Goal: Task Accomplishment & Management: Complete application form

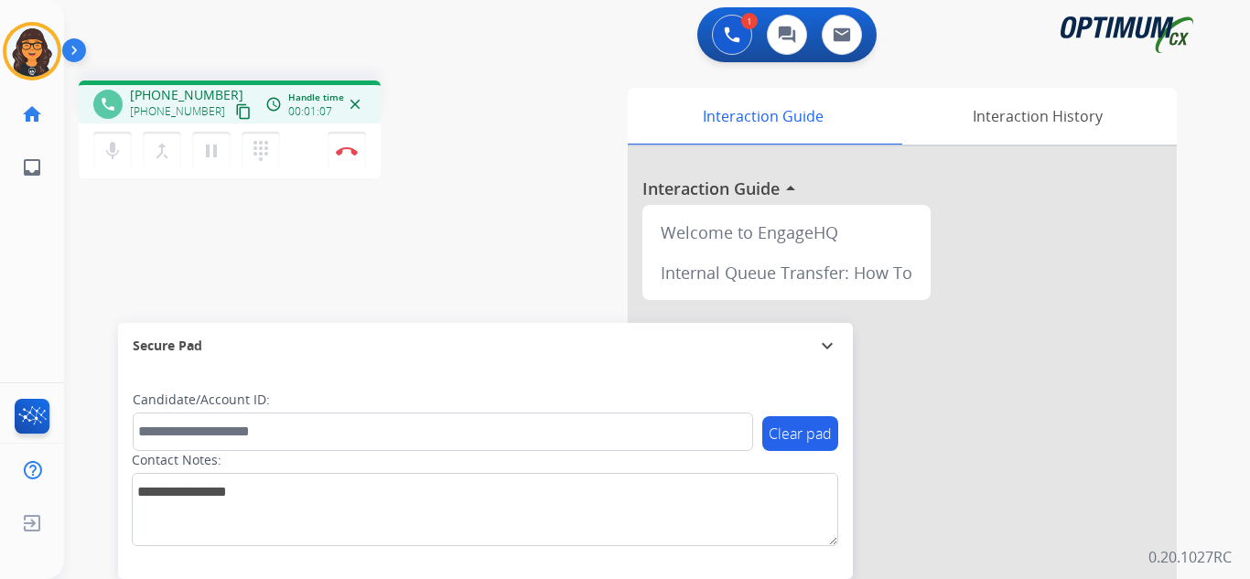
click at [235, 113] on mat-icon "content_copy" at bounding box center [243, 111] width 16 height 16
click at [346, 151] on img at bounding box center [347, 150] width 22 height 9
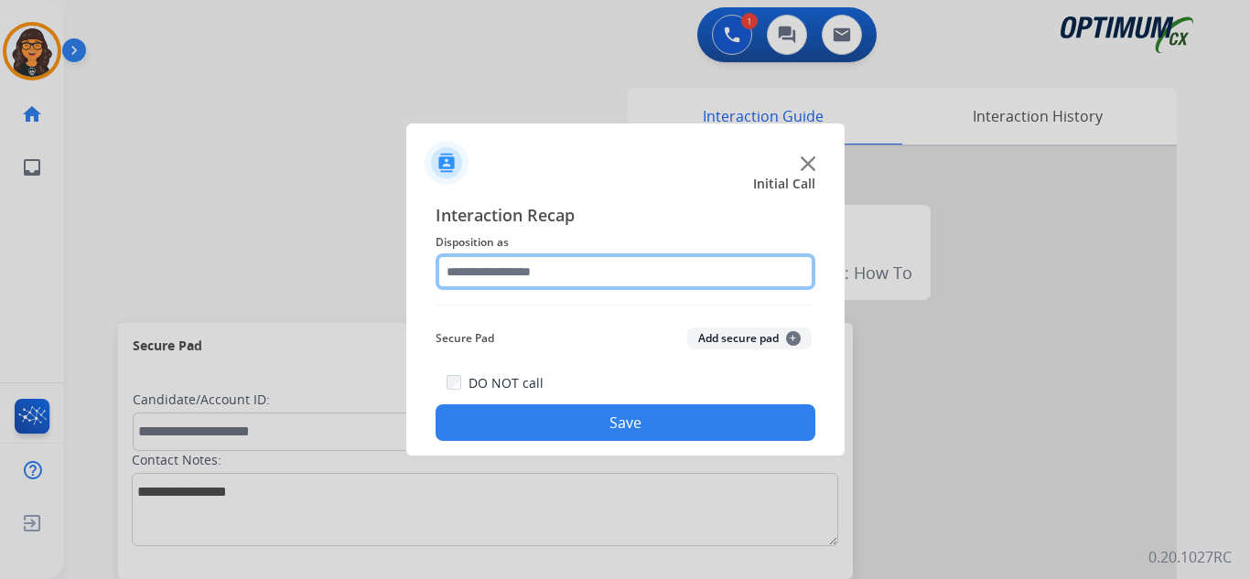
click at [502, 272] on input "text" at bounding box center [626, 272] width 380 height 37
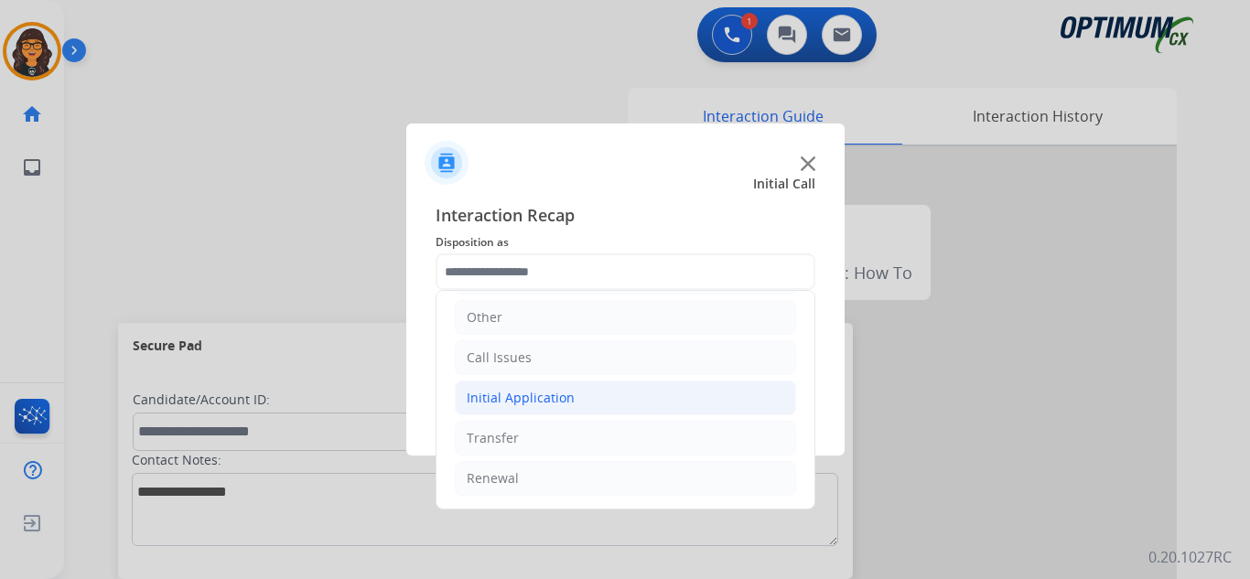
drag, startPoint x: 530, startPoint y: 389, endPoint x: 560, endPoint y: 394, distance: 30.7
click at [530, 389] on div "Initial Application" at bounding box center [521, 398] width 108 height 18
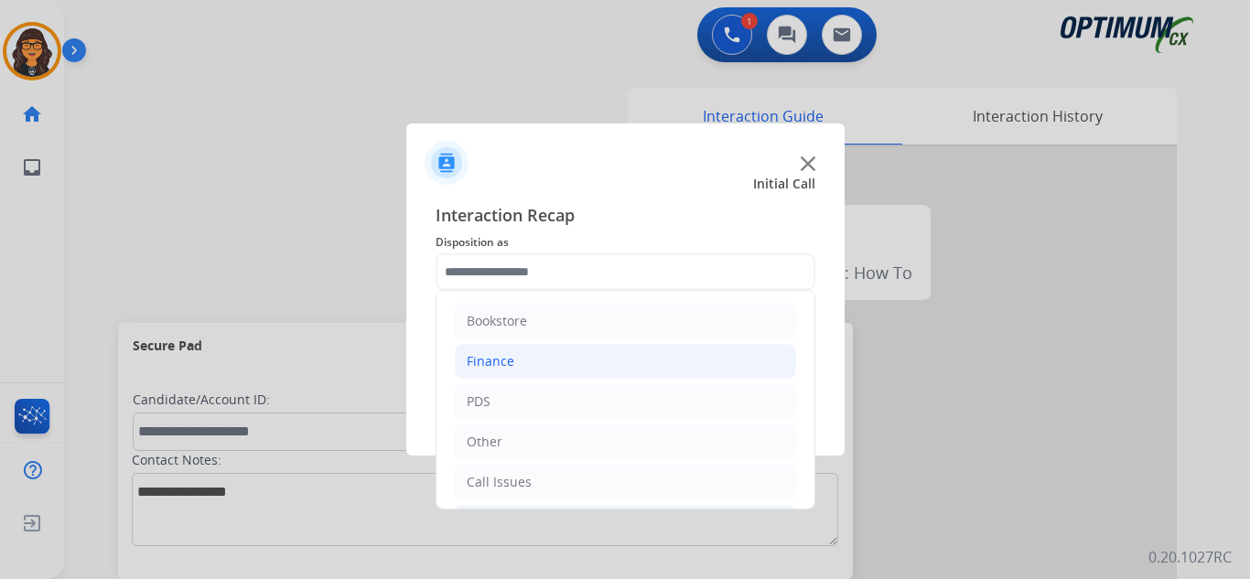
drag, startPoint x: 485, startPoint y: 351, endPoint x: 557, endPoint y: 356, distance: 72.5
click at [486, 351] on li "Finance" at bounding box center [625, 361] width 341 height 35
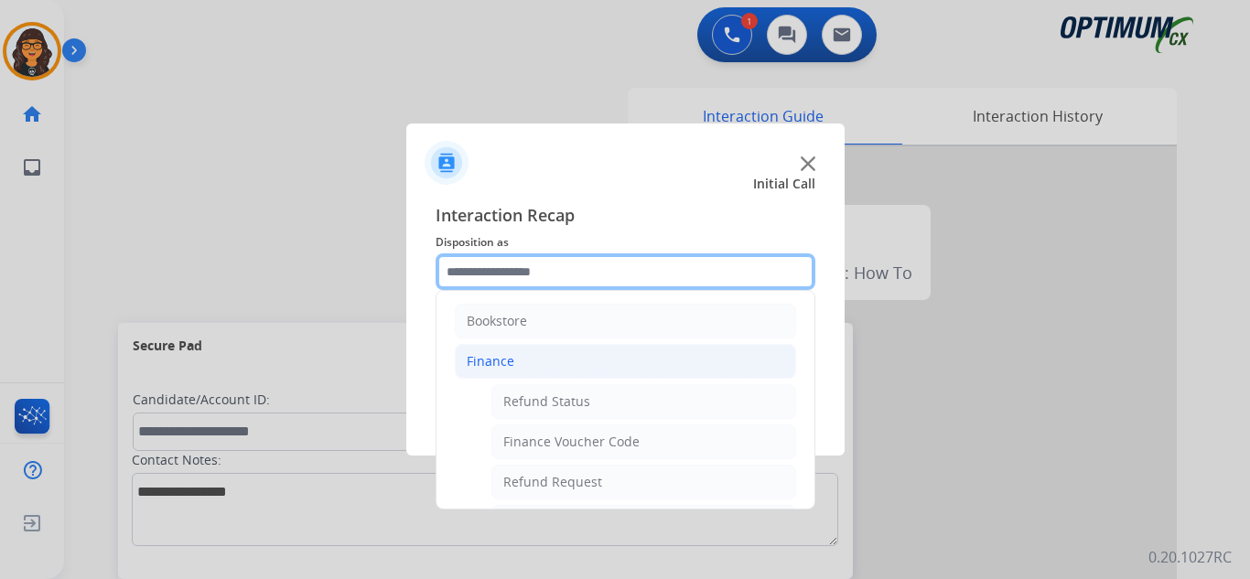
scroll to position [92, 0]
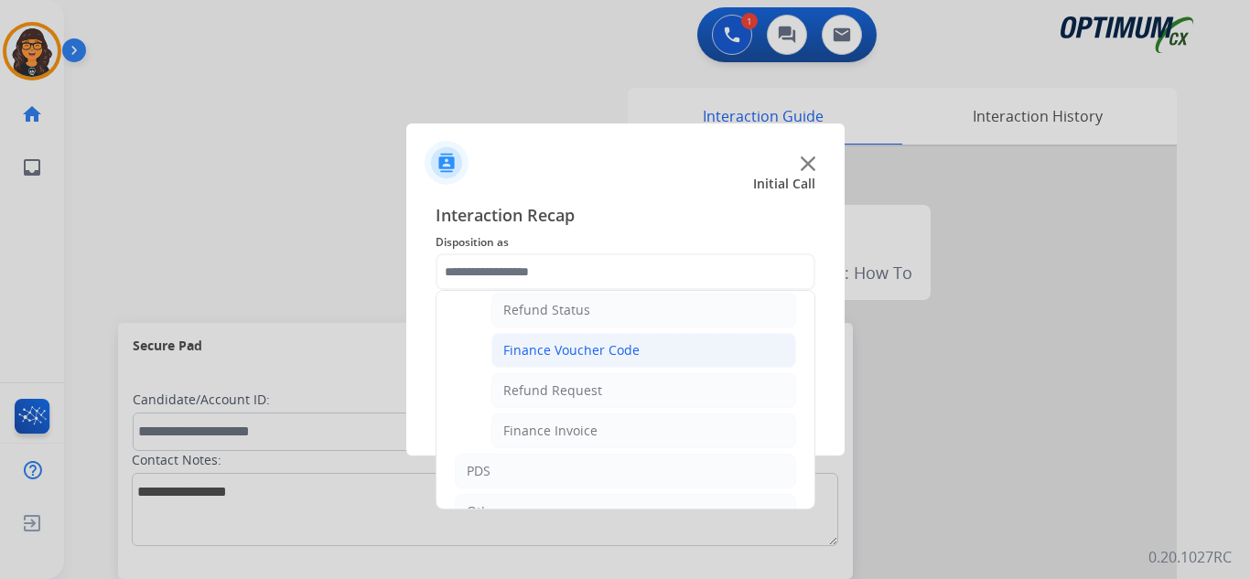
click at [615, 349] on div "Finance Voucher Code" at bounding box center [571, 350] width 136 height 18
type input "**********"
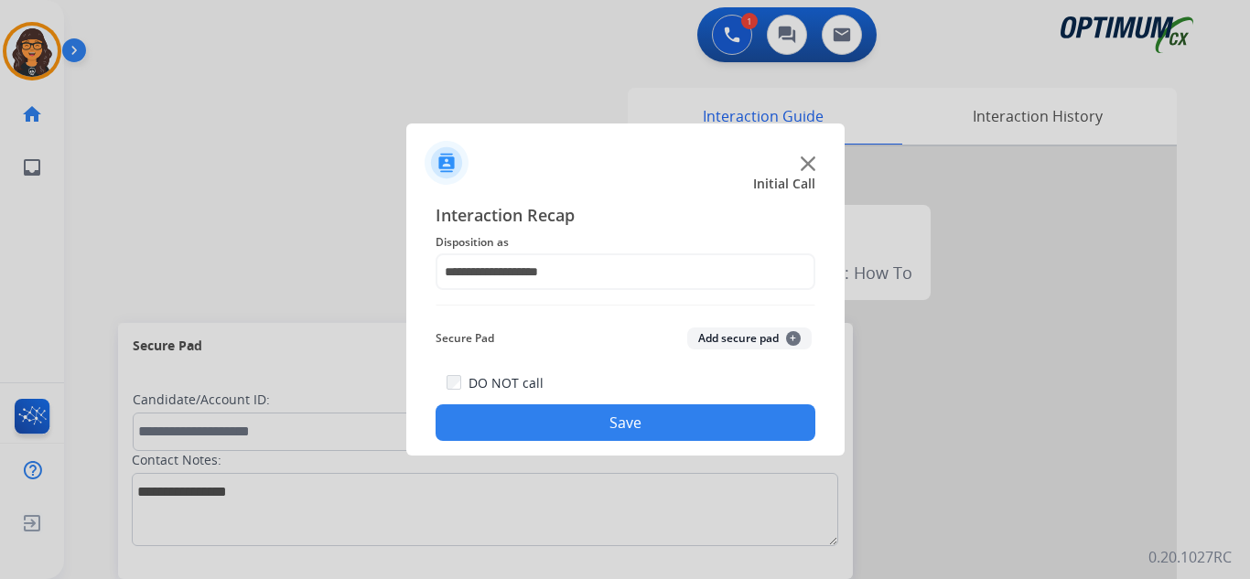
click at [592, 435] on button "Save" at bounding box center [626, 423] width 380 height 37
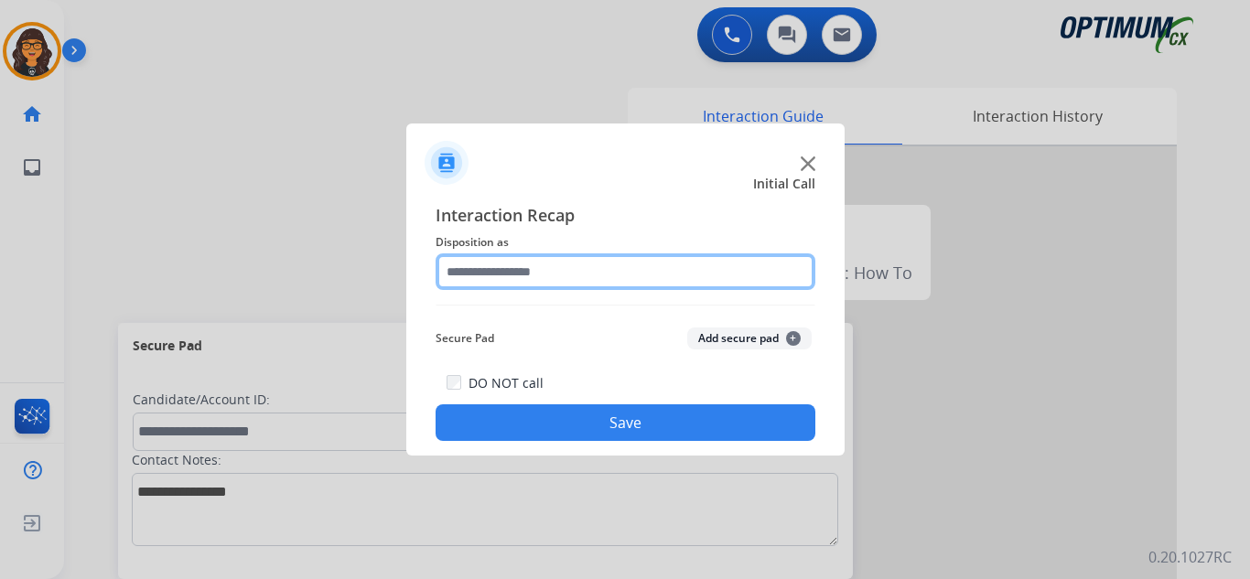
click at [523, 278] on input "text" at bounding box center [626, 272] width 380 height 37
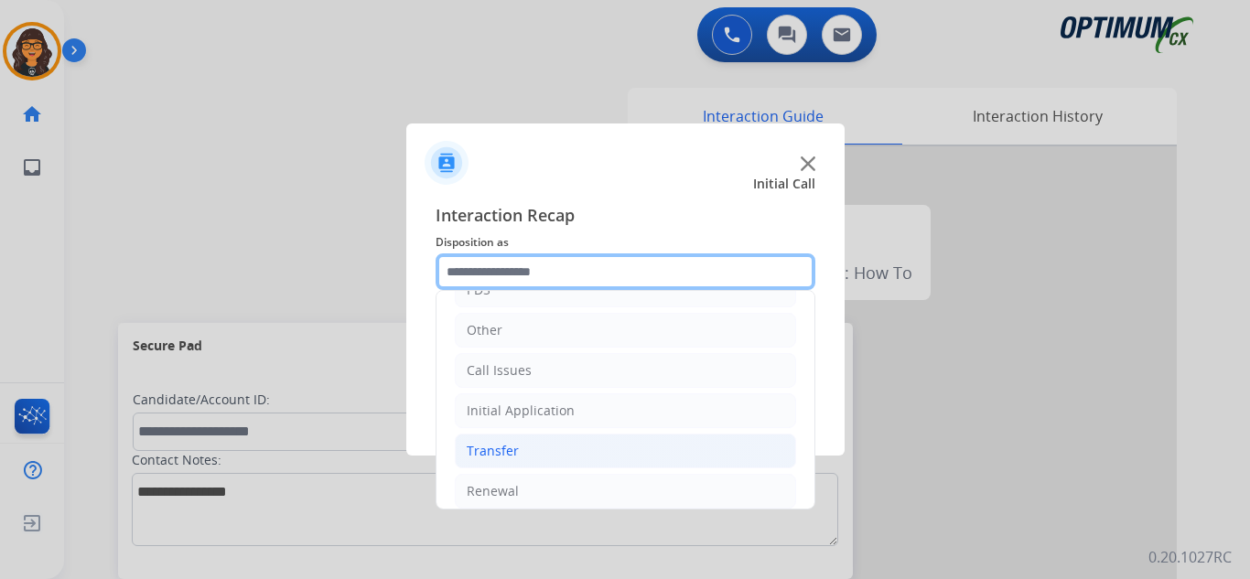
scroll to position [124, 0]
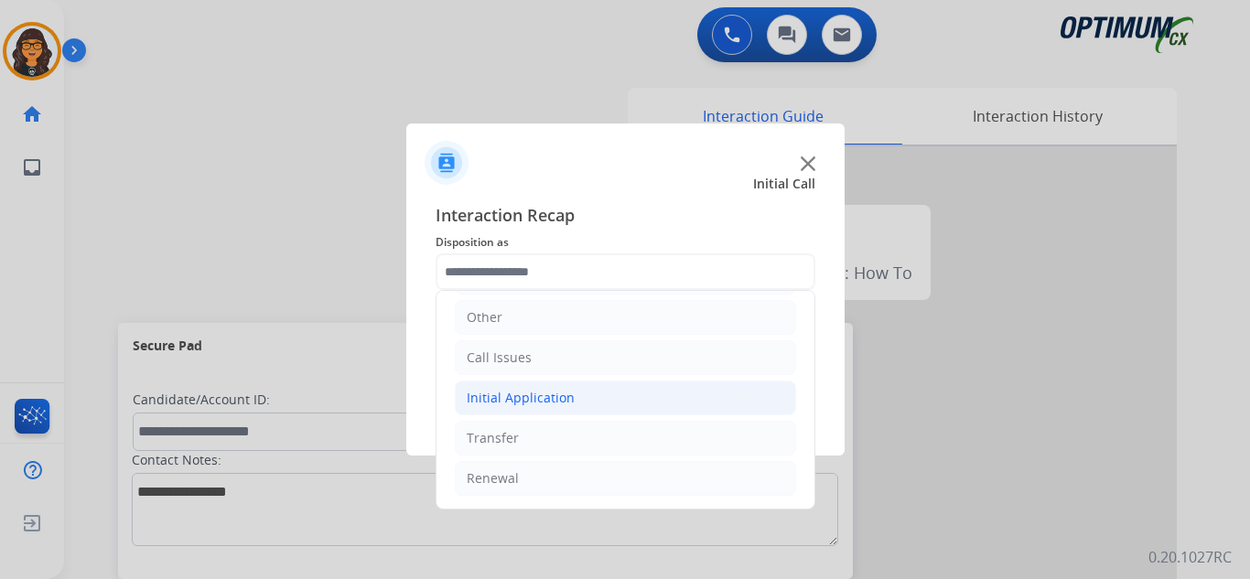
drag, startPoint x: 534, startPoint y: 393, endPoint x: 567, endPoint y: 402, distance: 35.1
click at [534, 393] on div "Initial Application" at bounding box center [521, 398] width 108 height 18
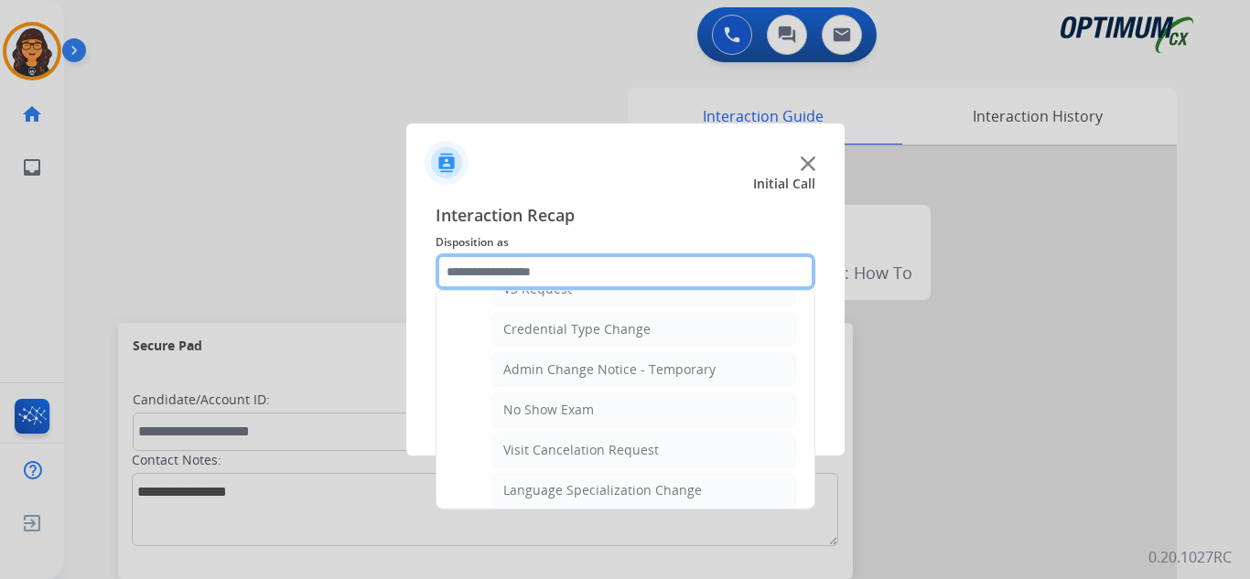
scroll to position [765, 0]
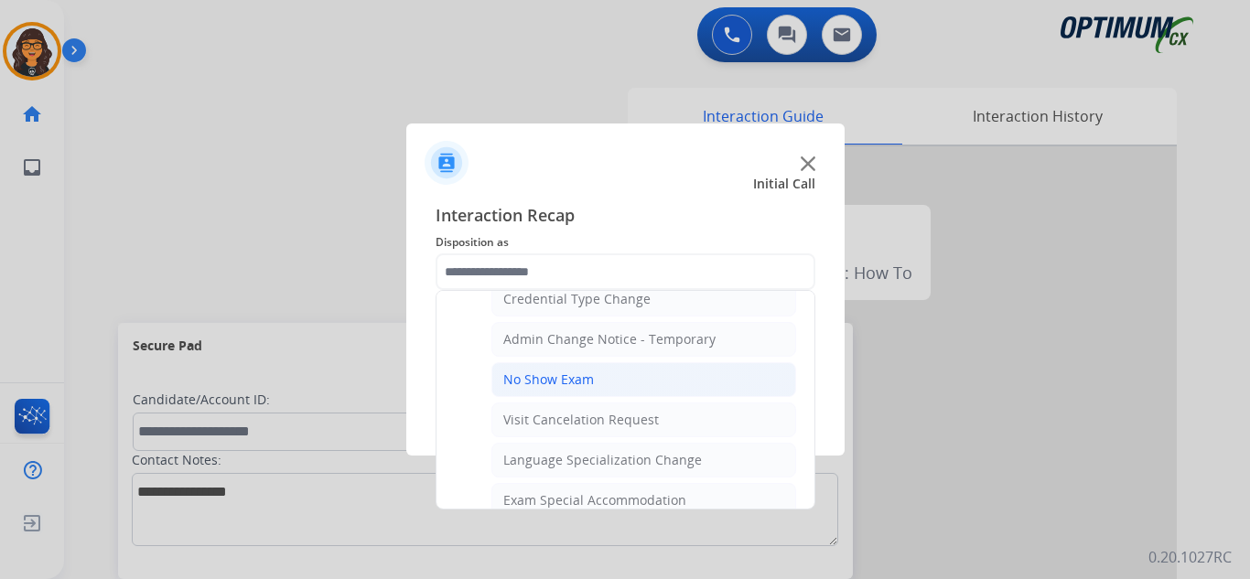
click at [556, 384] on div "No Show Exam" at bounding box center [548, 380] width 91 height 18
type input "**********"
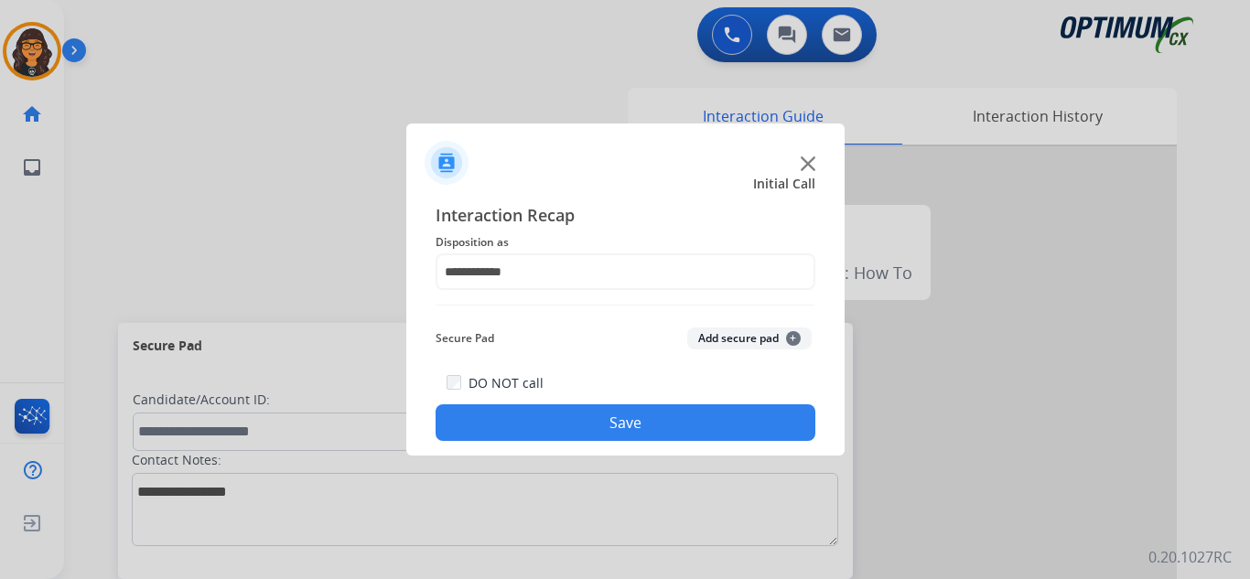
click at [566, 432] on button "Save" at bounding box center [626, 423] width 380 height 37
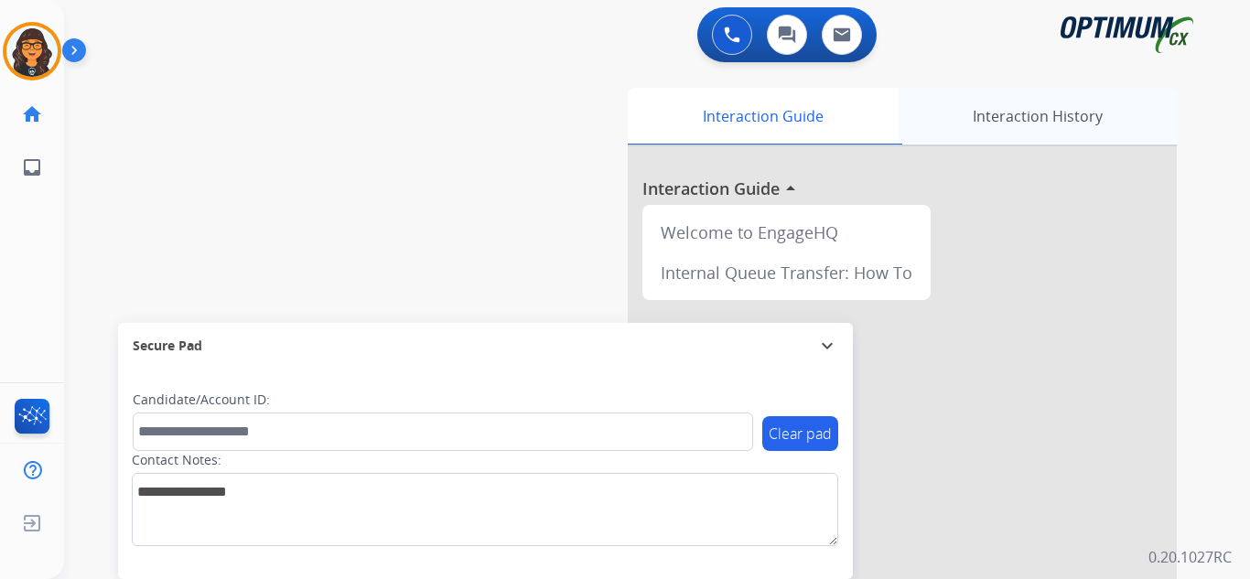
click at [1010, 113] on div "Interaction History" at bounding box center [1037, 116] width 279 height 57
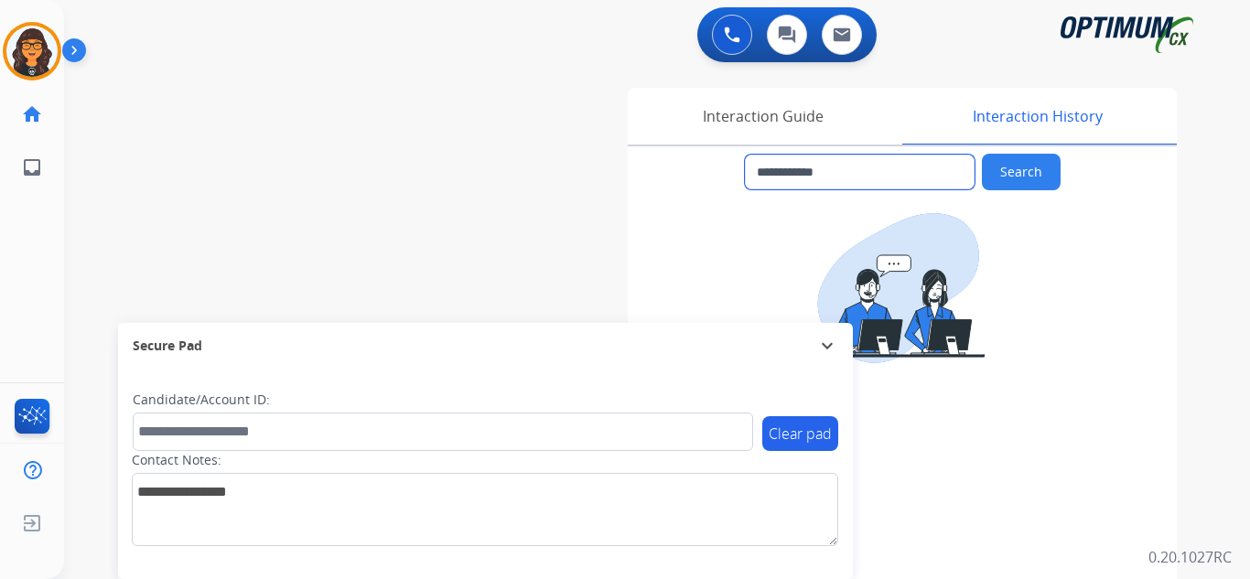
drag, startPoint x: 851, startPoint y: 171, endPoint x: 771, endPoint y: 179, distance: 81.0
click at [771, 179] on input "**********" at bounding box center [860, 172] width 230 height 35
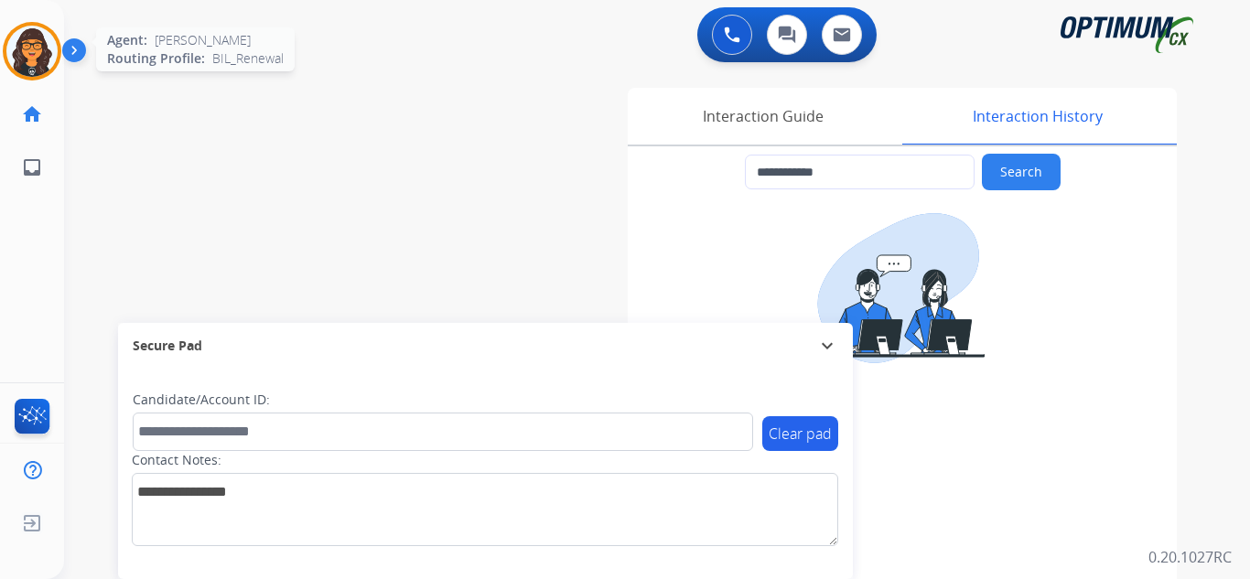
click at [35, 51] on img at bounding box center [31, 51] width 51 height 51
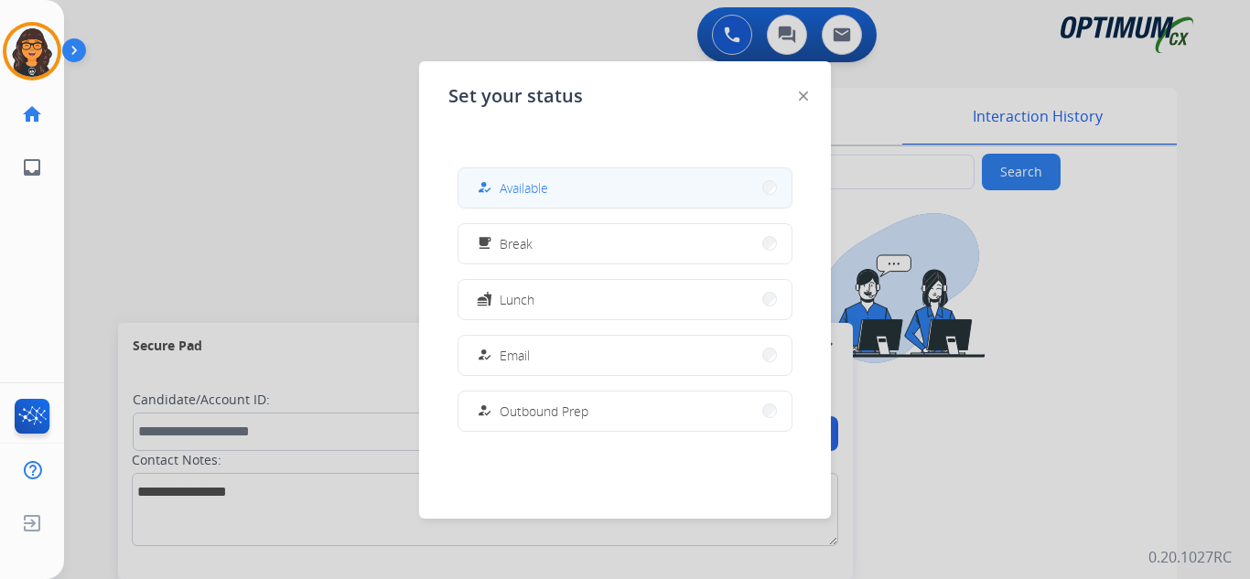
click at [530, 188] on span "Available" at bounding box center [524, 187] width 49 height 19
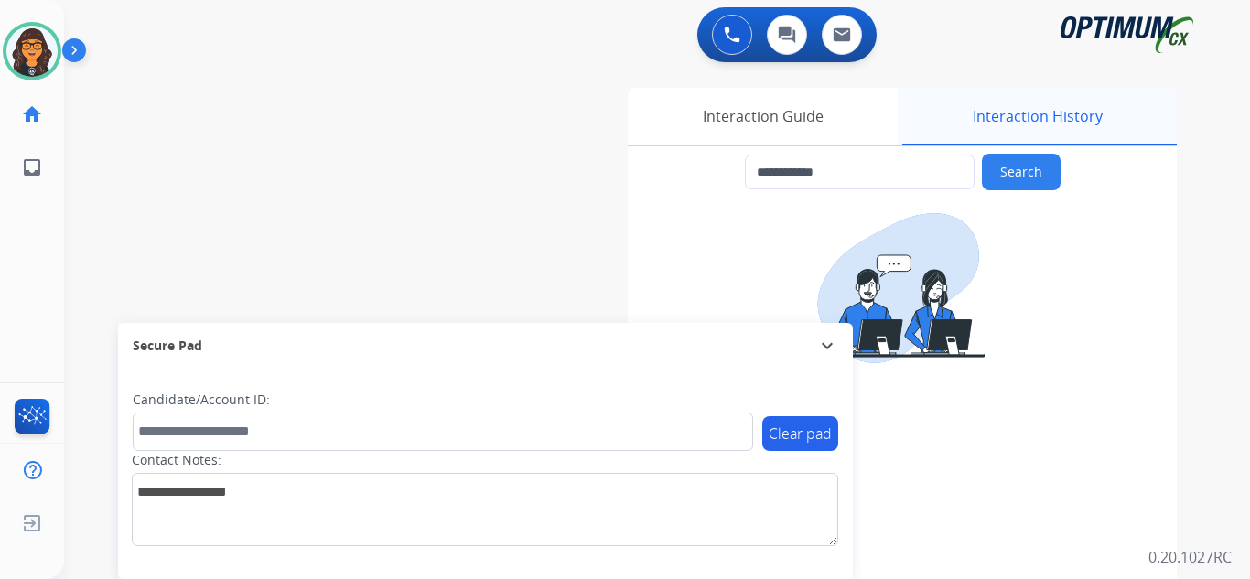
drag, startPoint x: 1006, startPoint y: 113, endPoint x: 805, endPoint y: 112, distance: 201.4
click at [1005, 113] on div "Interaction History" at bounding box center [1037, 116] width 279 height 57
drag, startPoint x: 783, startPoint y: 113, endPoint x: 772, endPoint y: 114, distance: 11.1
click at [777, 113] on div "Interaction Guide" at bounding box center [763, 116] width 270 height 57
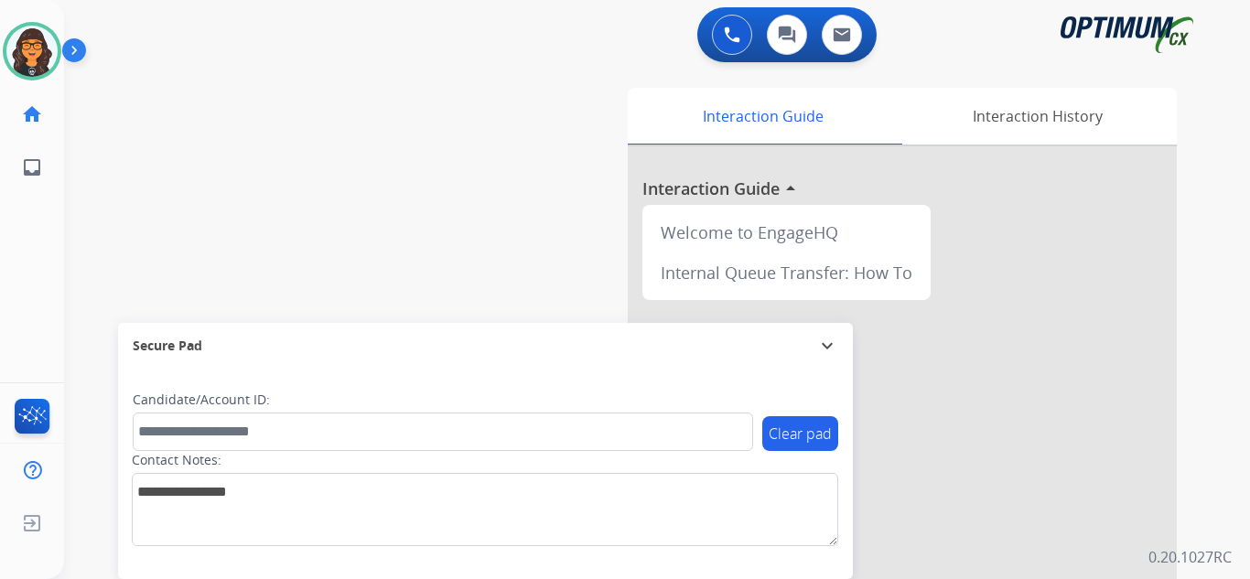
click at [481, 219] on div "swap_horiz Break voice bridge close_fullscreen Connect 3-Way Call merge_type Se…" at bounding box center [635, 447] width 1142 height 763
